Goal: Transaction & Acquisition: Purchase product/service

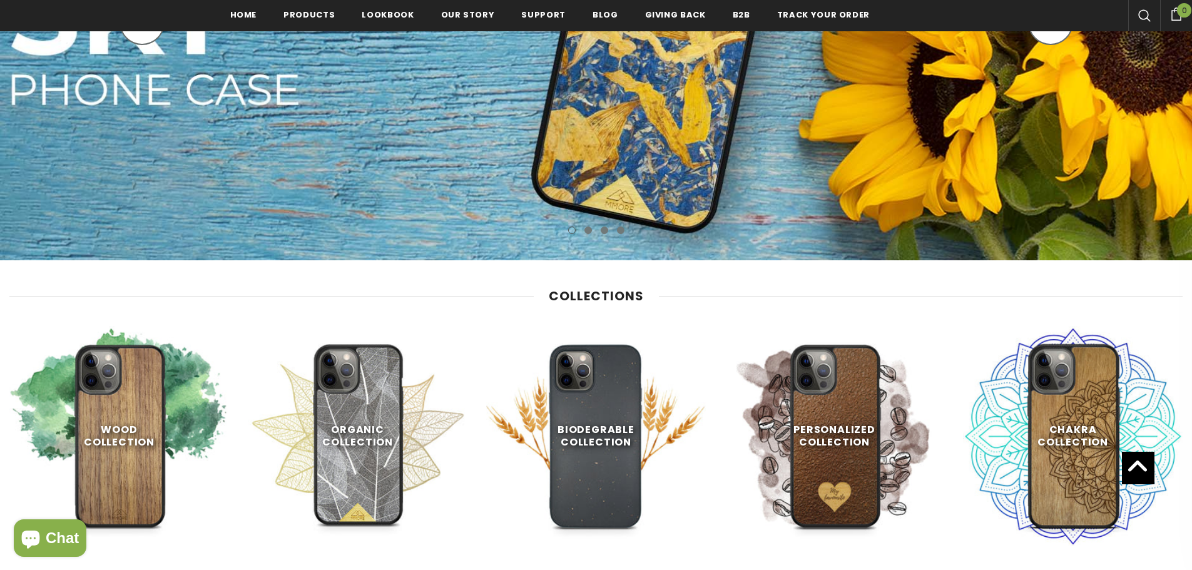
scroll to position [500, 0]
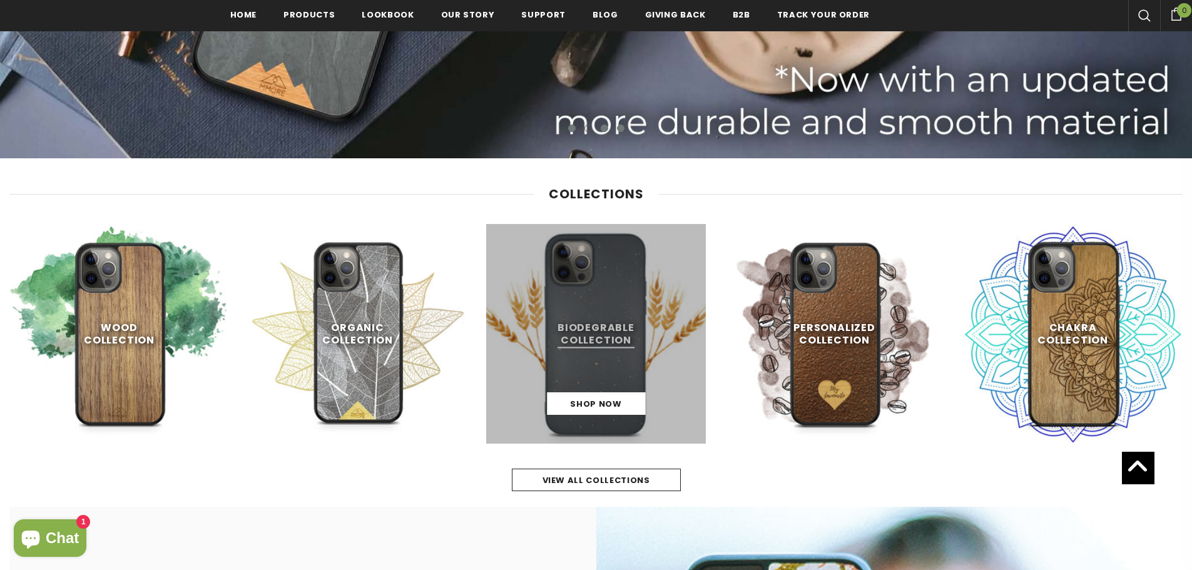
click at [585, 360] on link at bounding box center [596, 334] width 220 height 220
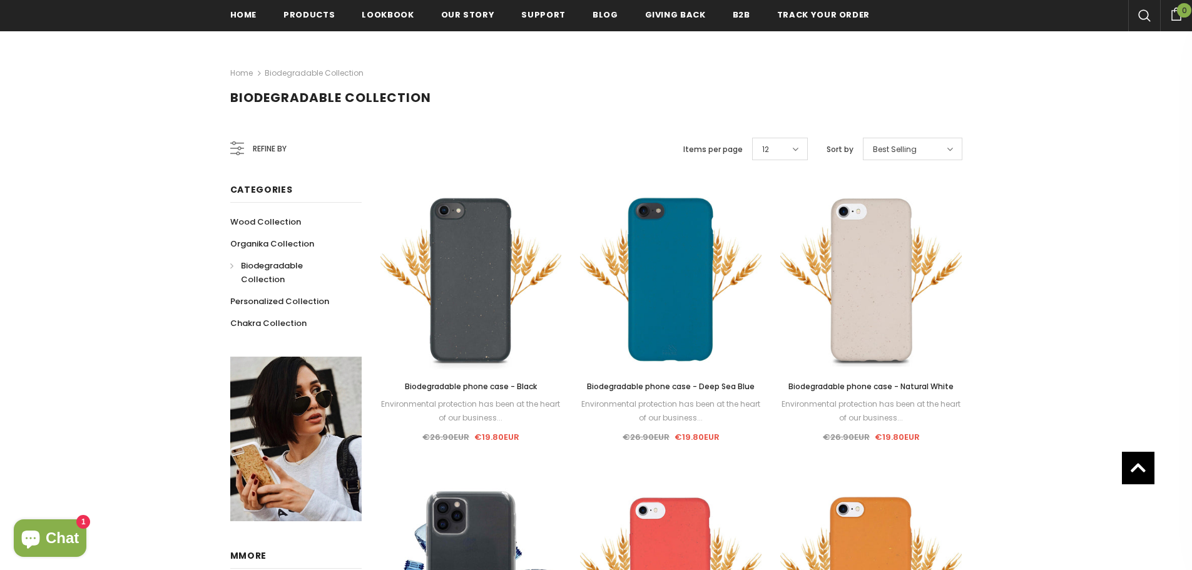
scroll to position [125, 0]
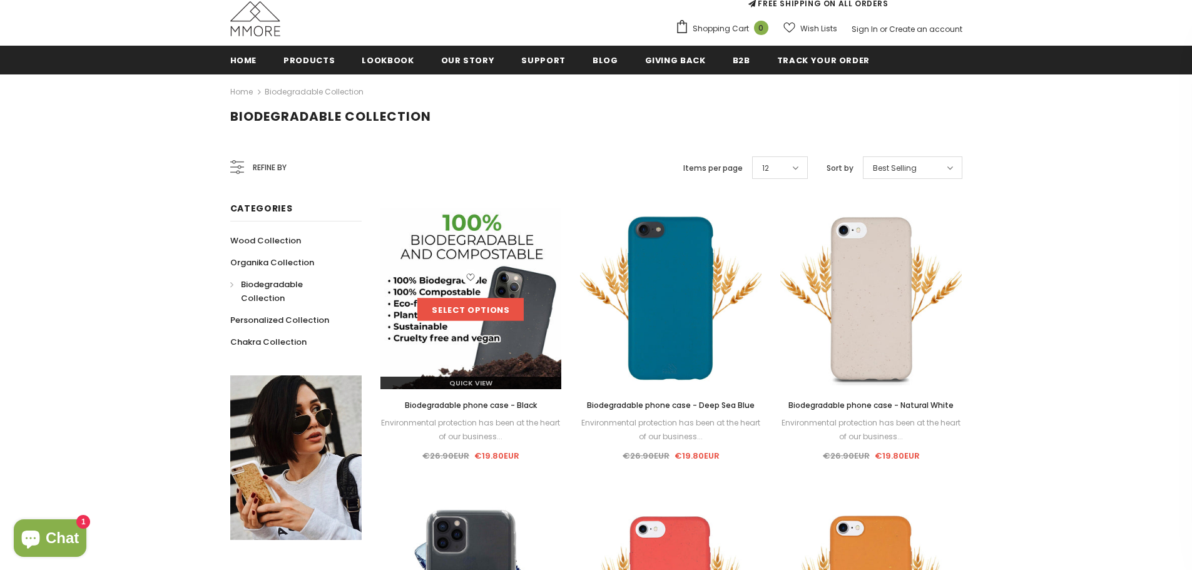
click at [475, 307] on link "Select options" at bounding box center [470, 309] width 106 height 23
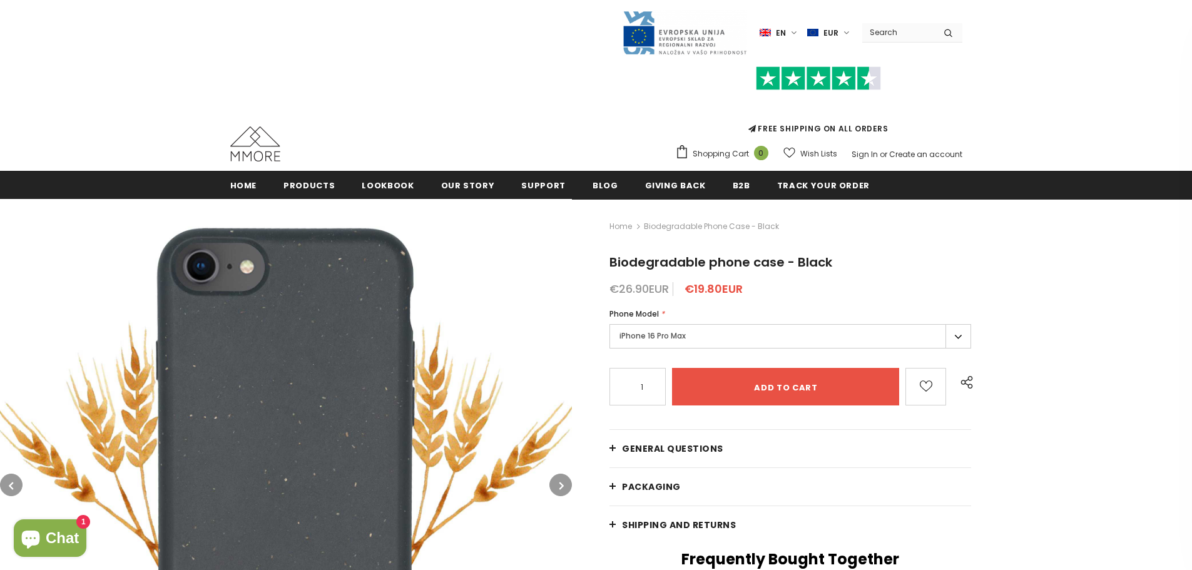
click at [634, 341] on label "iPhone 16 Pro Max" at bounding box center [790, 336] width 362 height 24
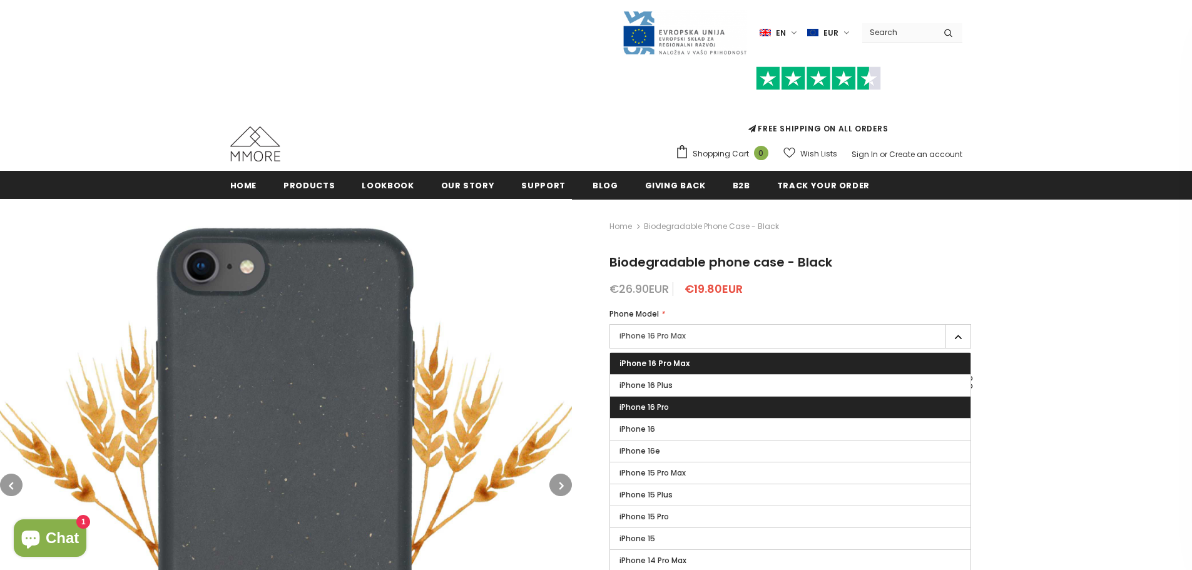
click at [626, 407] on span "iPhone 16 Pro" at bounding box center [643, 407] width 49 height 11
click at [0, 0] on input "iPhone 16 Pro" at bounding box center [0, 0] width 0 height 0
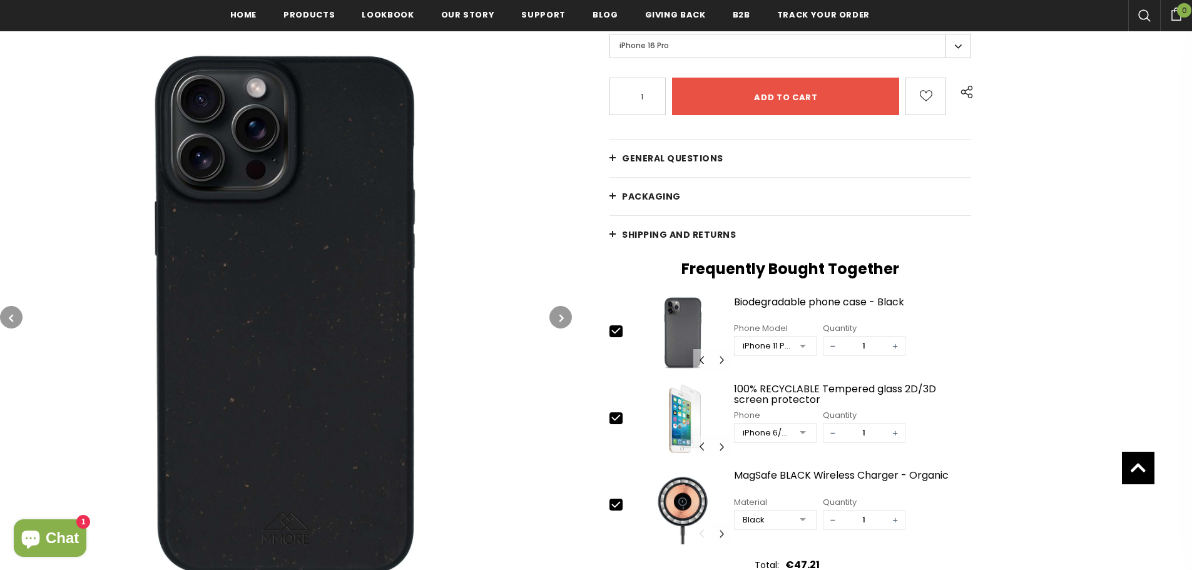
scroll to position [313, 0]
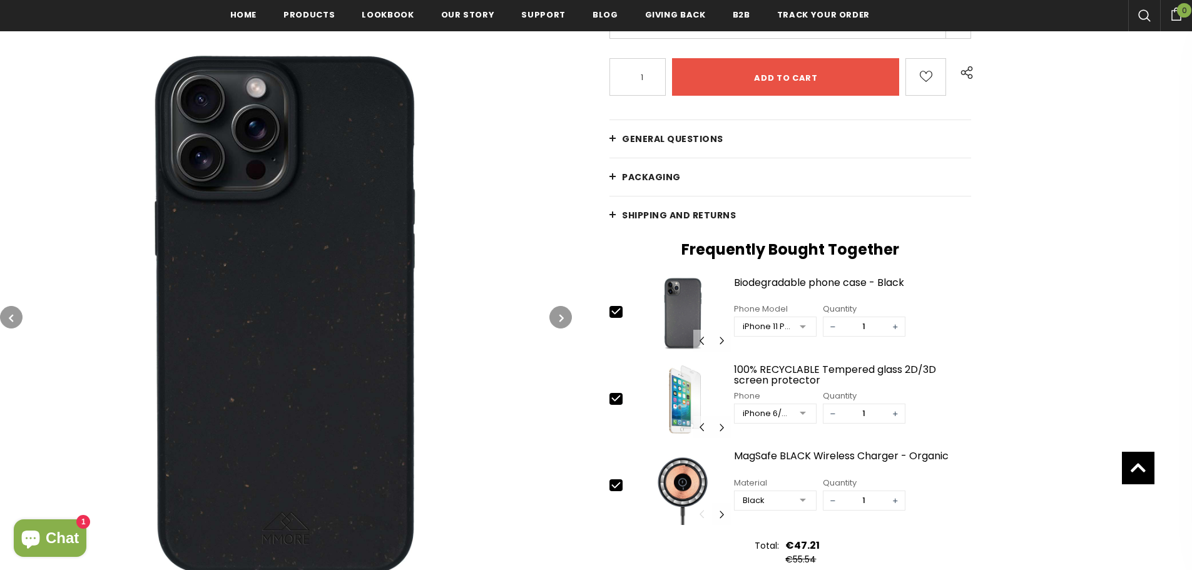
click at [647, 171] on span "PACKAGING" at bounding box center [651, 177] width 59 height 13
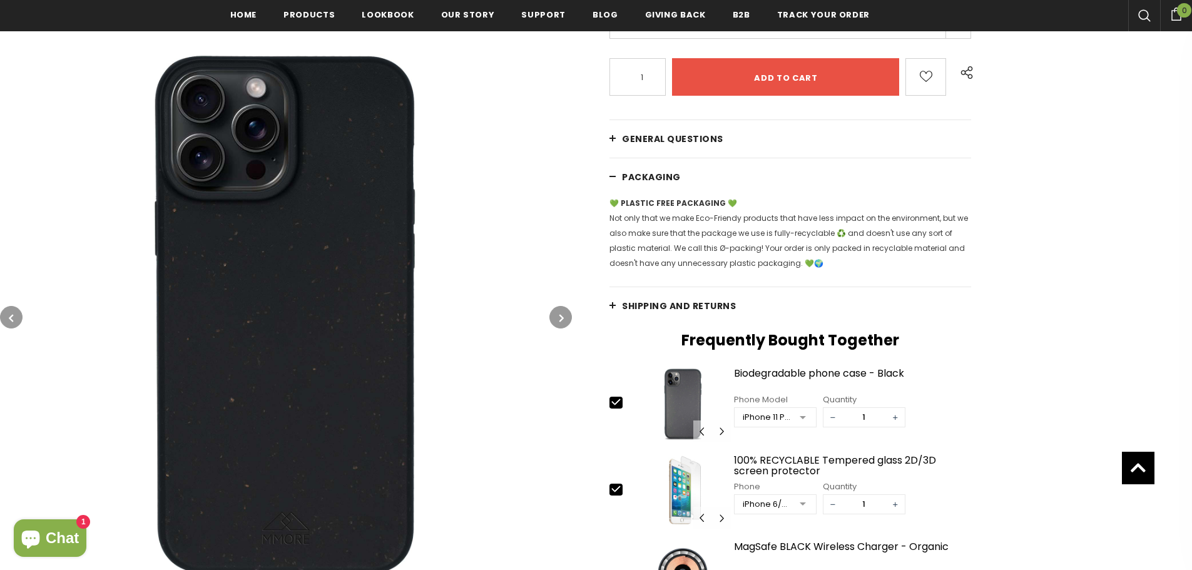
click at [647, 171] on span "PACKAGING" at bounding box center [651, 177] width 59 height 13
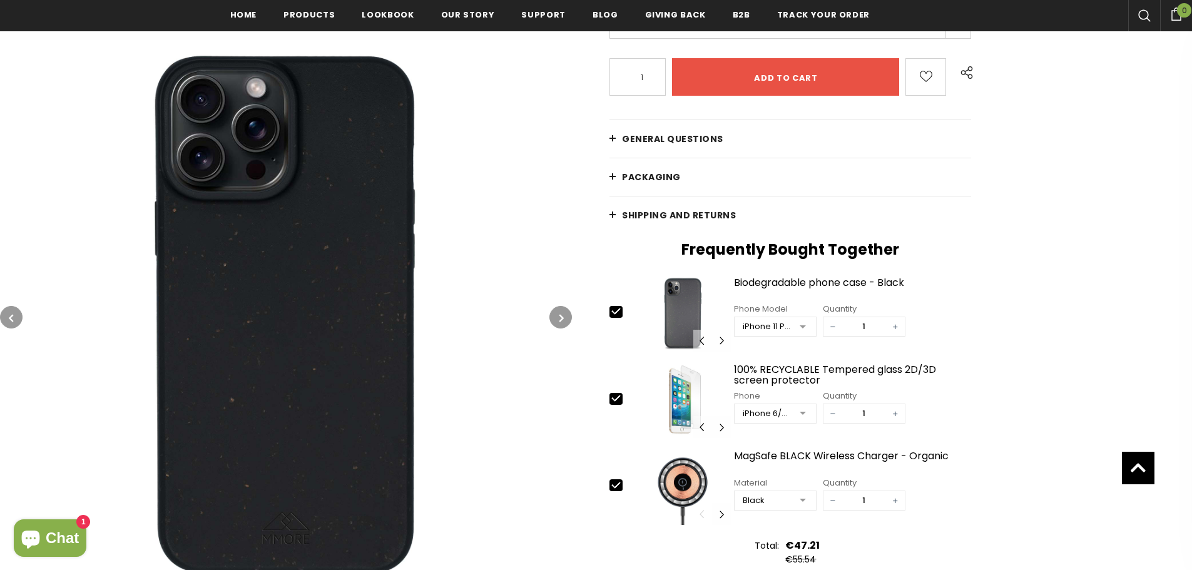
click at [651, 142] on span "General Questions" at bounding box center [672, 139] width 101 height 13
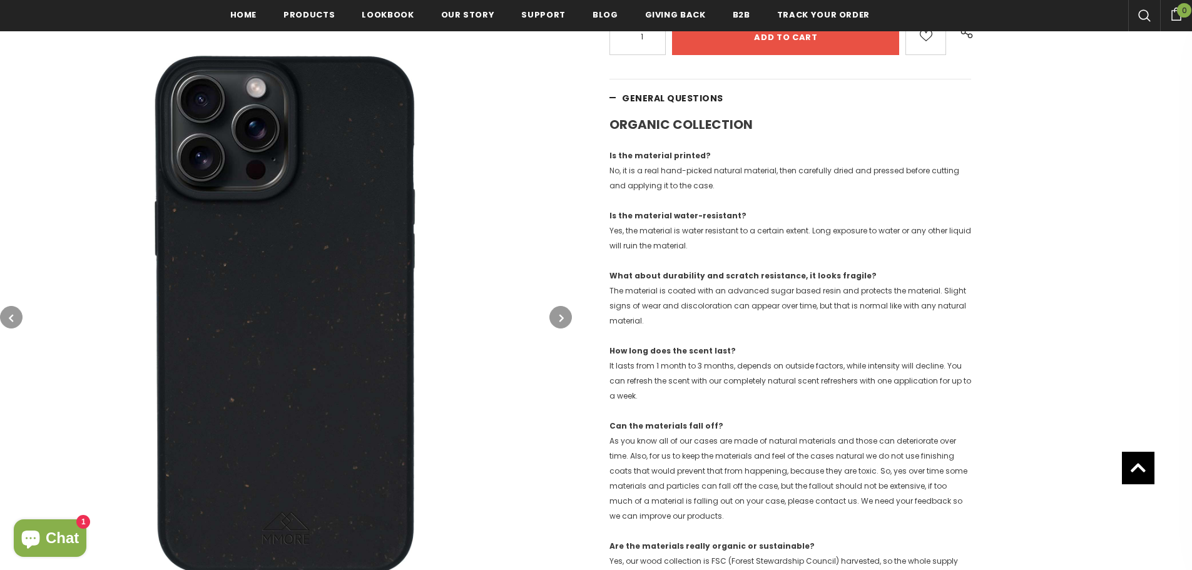
scroll to position [375, 0]
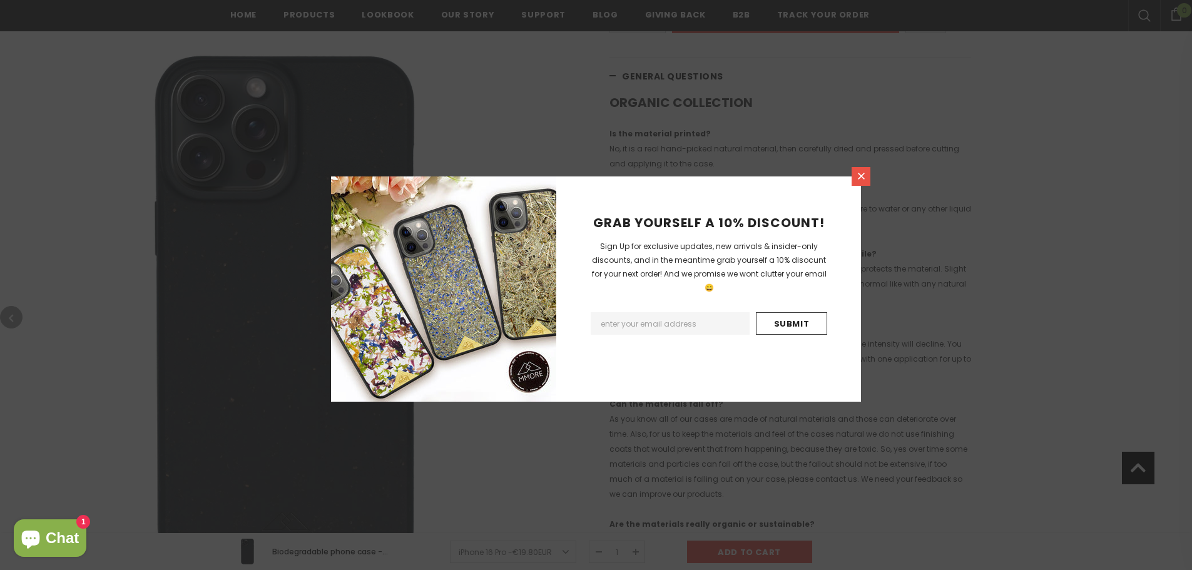
click at [859, 176] on icon at bounding box center [861, 176] width 11 height 11
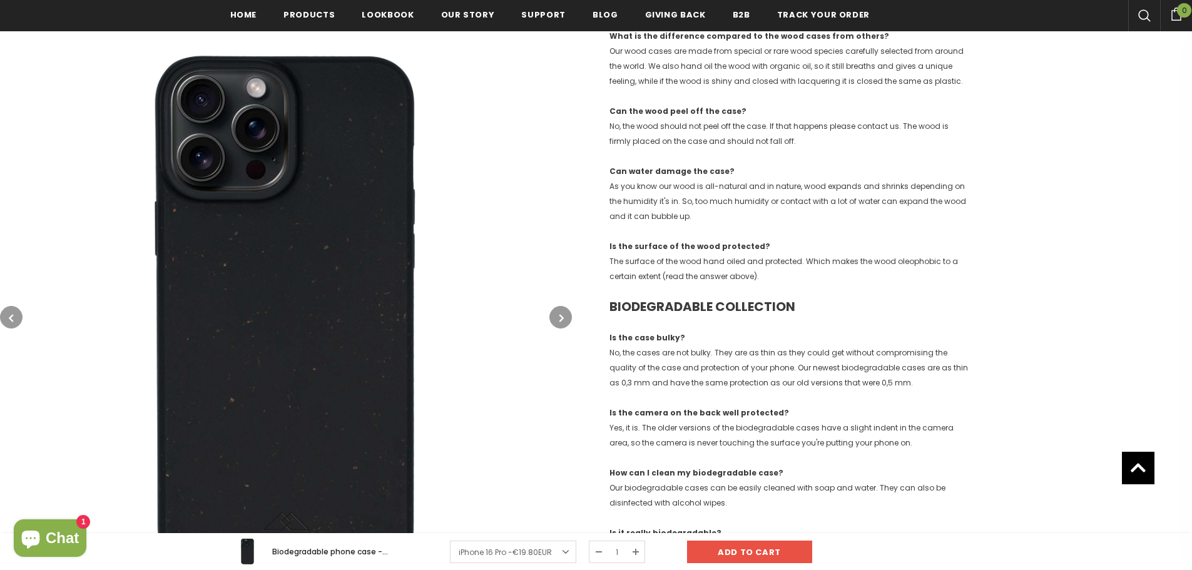
scroll to position [1001, 0]
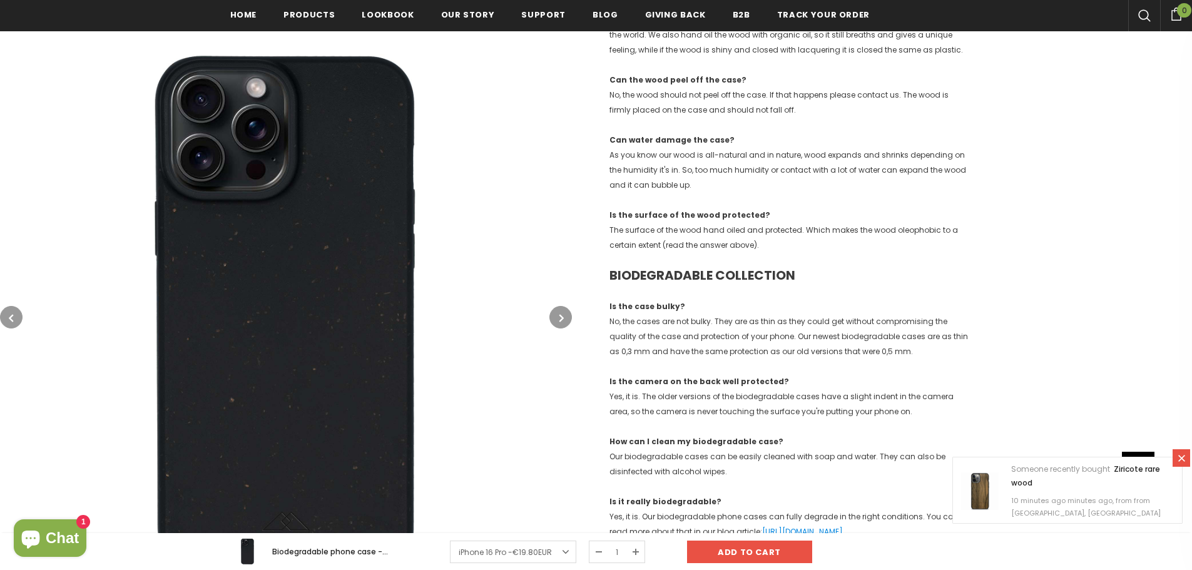
click at [1184, 456] on icon at bounding box center [1181, 458] width 11 height 11
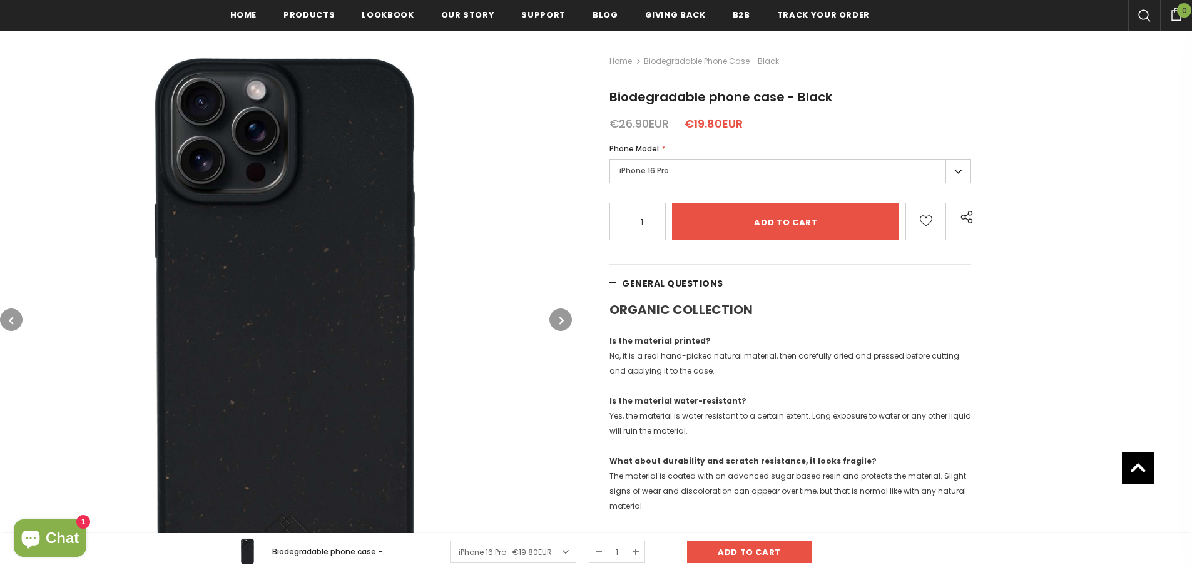
scroll to position [0, 0]
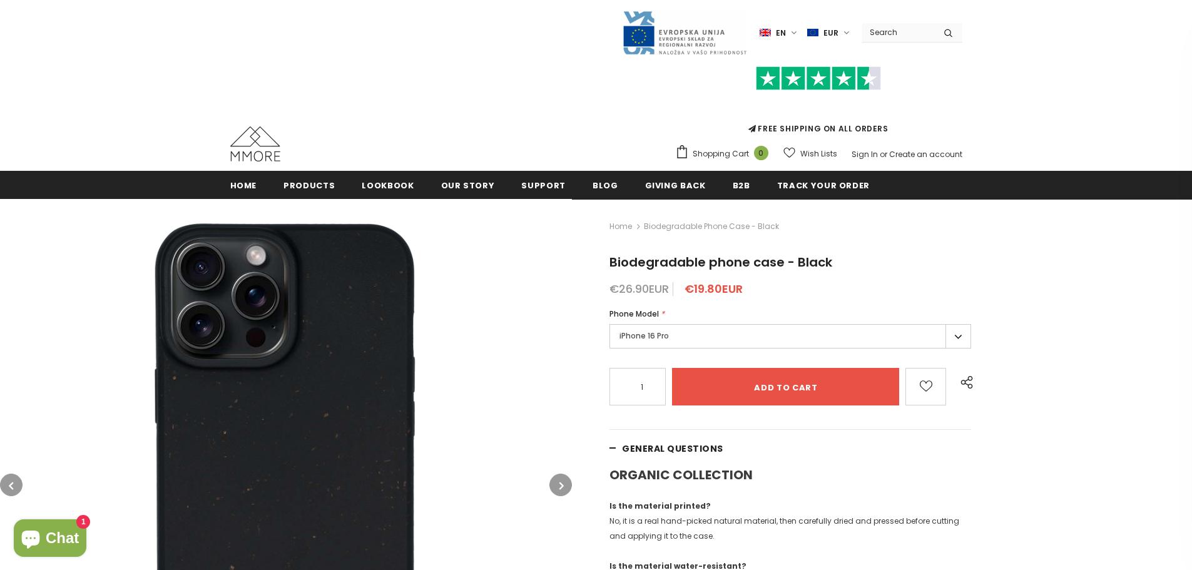
click at [956, 325] on label "iPhone 16 Pro" at bounding box center [790, 336] width 362 height 24
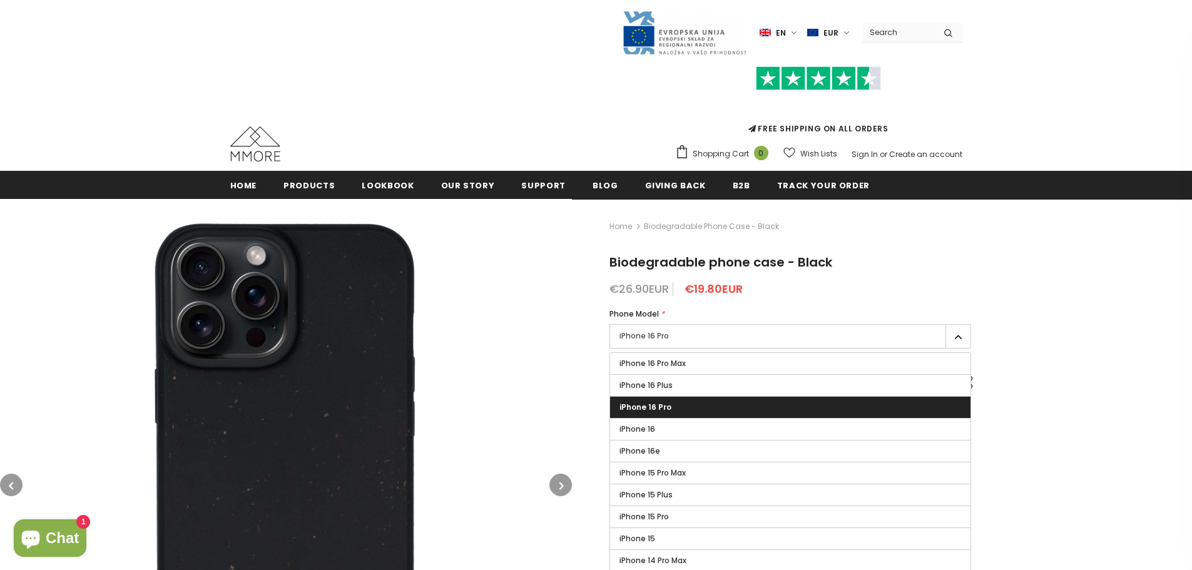
click at [956, 325] on label "iPhone 16 Pro" at bounding box center [790, 336] width 362 height 24
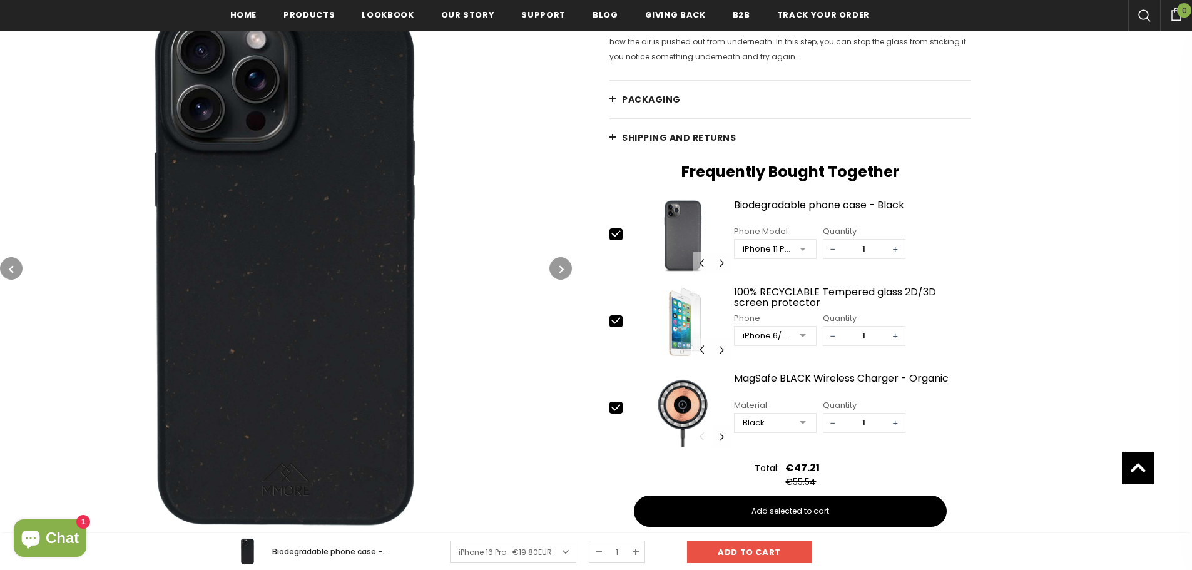
scroll to position [1755, 0]
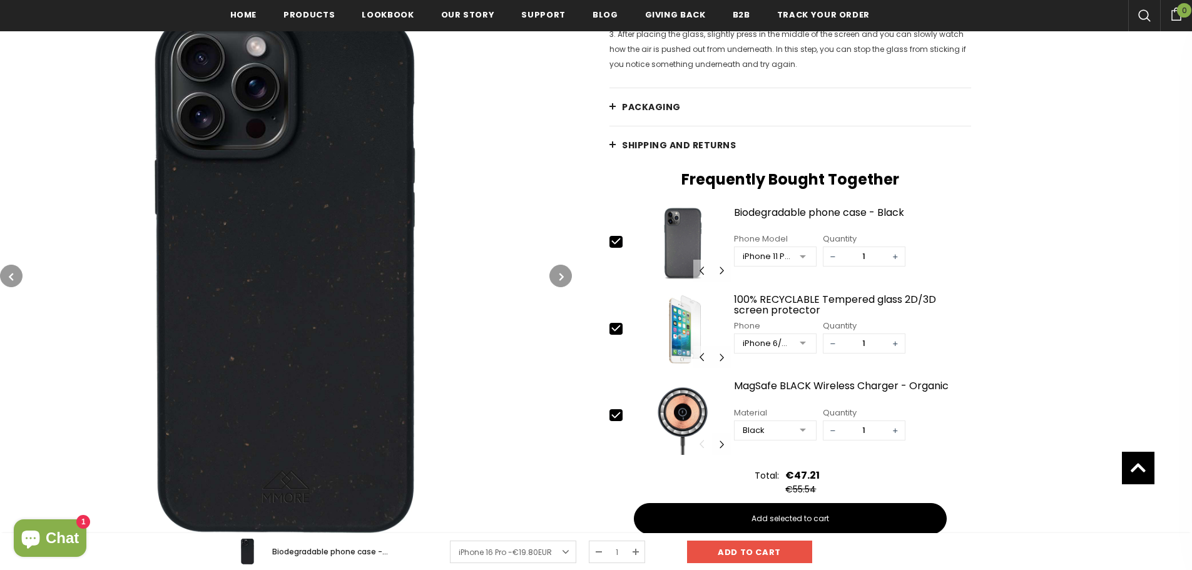
click at [614, 422] on icon at bounding box center [615, 414] width 13 height 13
type input "0"
click at [616, 335] on icon at bounding box center [615, 328] width 13 height 13
type input "0"
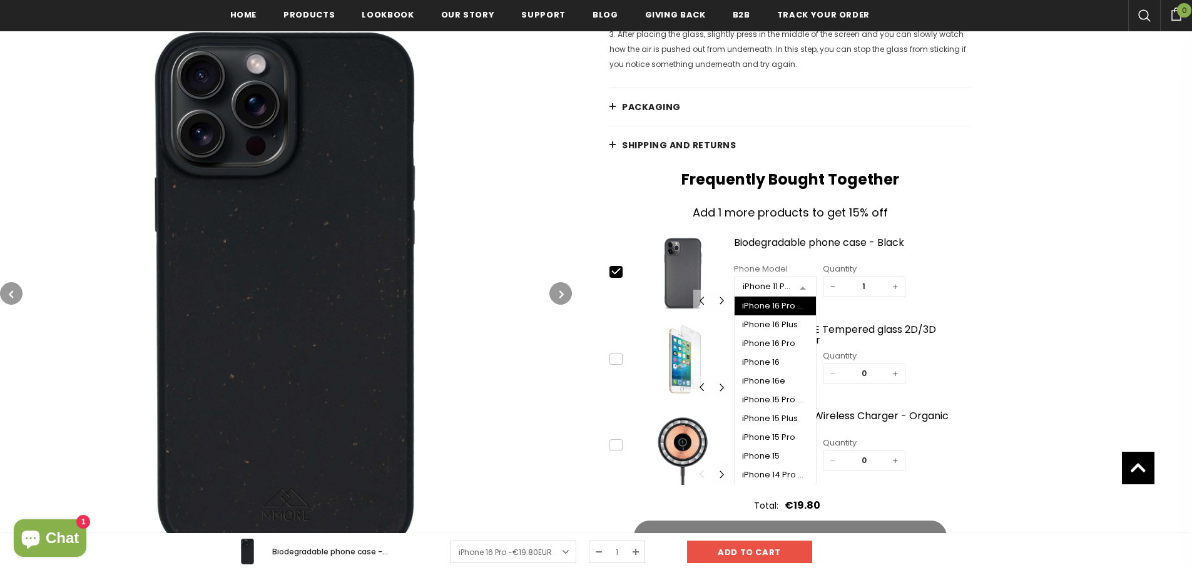
click at [799, 296] on div at bounding box center [802, 287] width 25 height 19
click at [791, 348] on div "iPhone 16 Pro" at bounding box center [775, 343] width 66 height 10
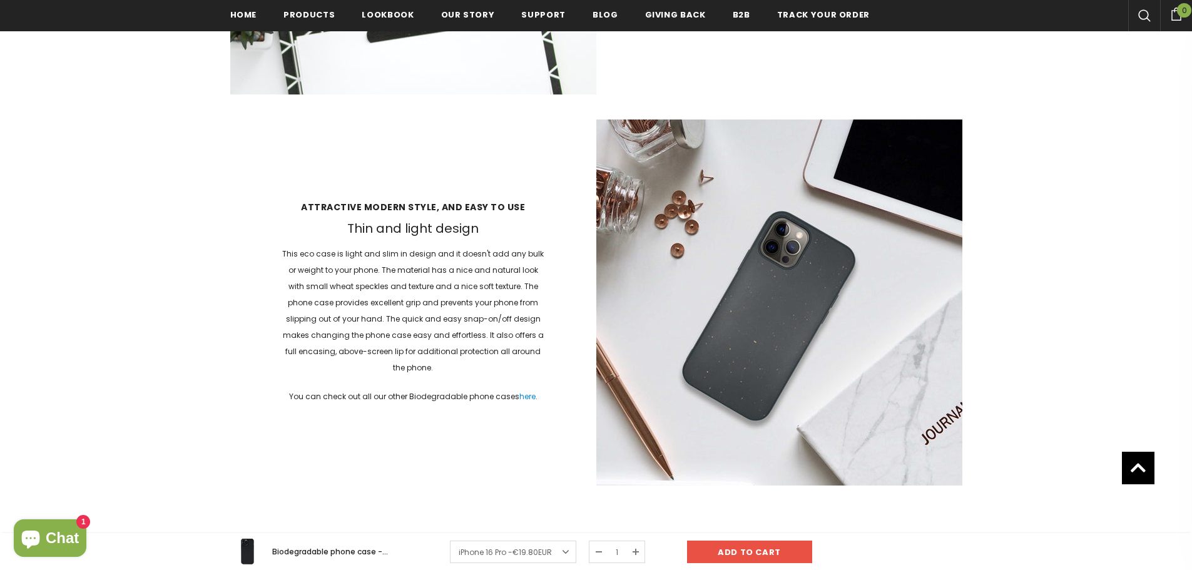
scroll to position [2943, 0]
